Goal: Transaction & Acquisition: Purchase product/service

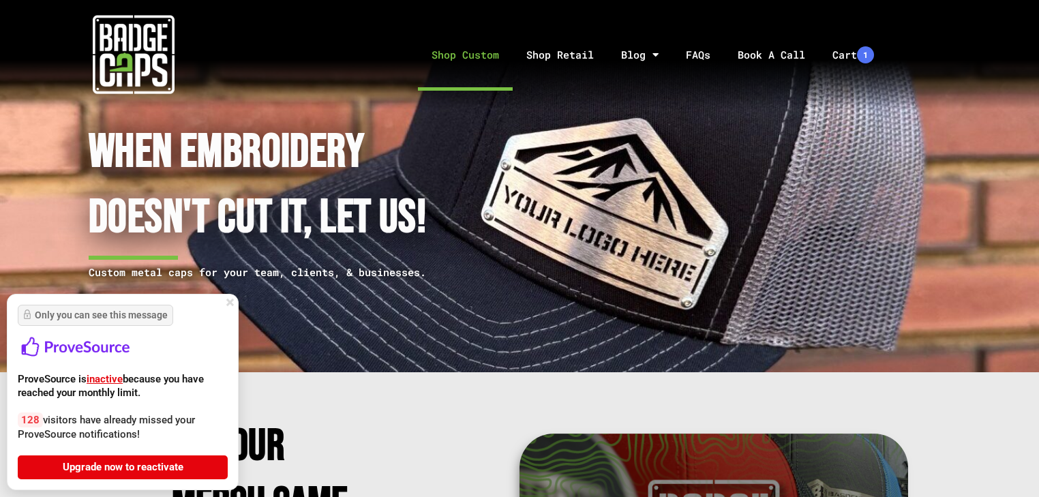
click at [496, 50] on link "Shop Custom" at bounding box center [465, 55] width 95 height 72
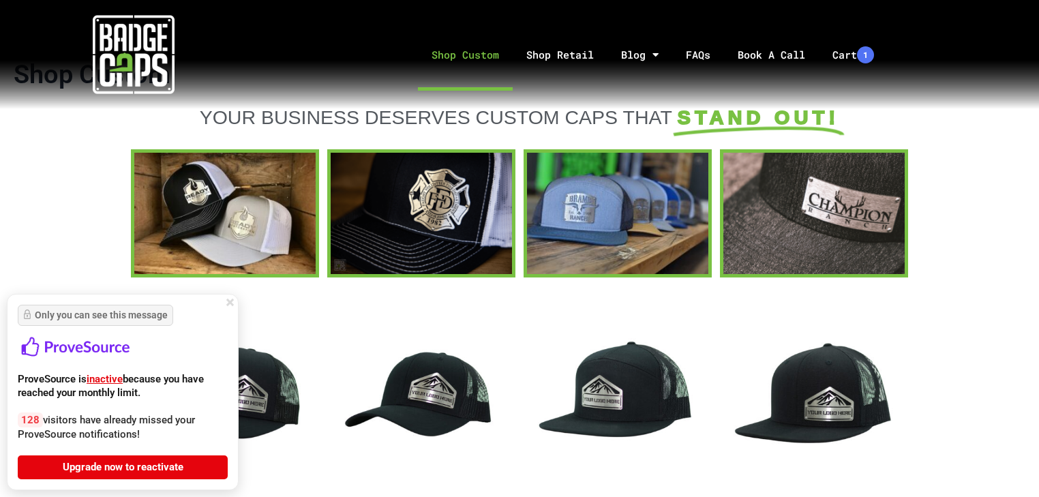
scroll to position [273, 0]
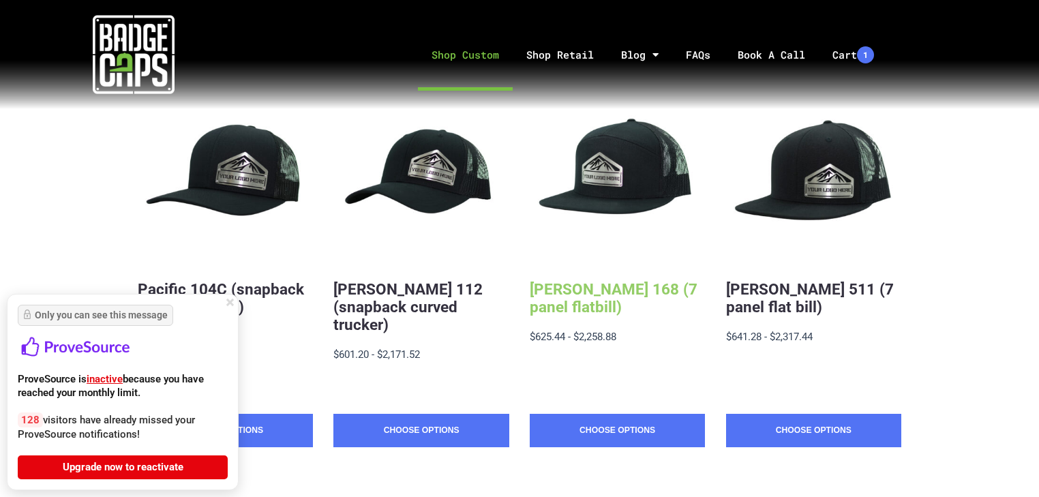
click at [613, 288] on link "Richardson 168 (7 panel flatbill)" at bounding box center [614, 297] width 168 height 35
